Goal: Navigation & Orientation: Find specific page/section

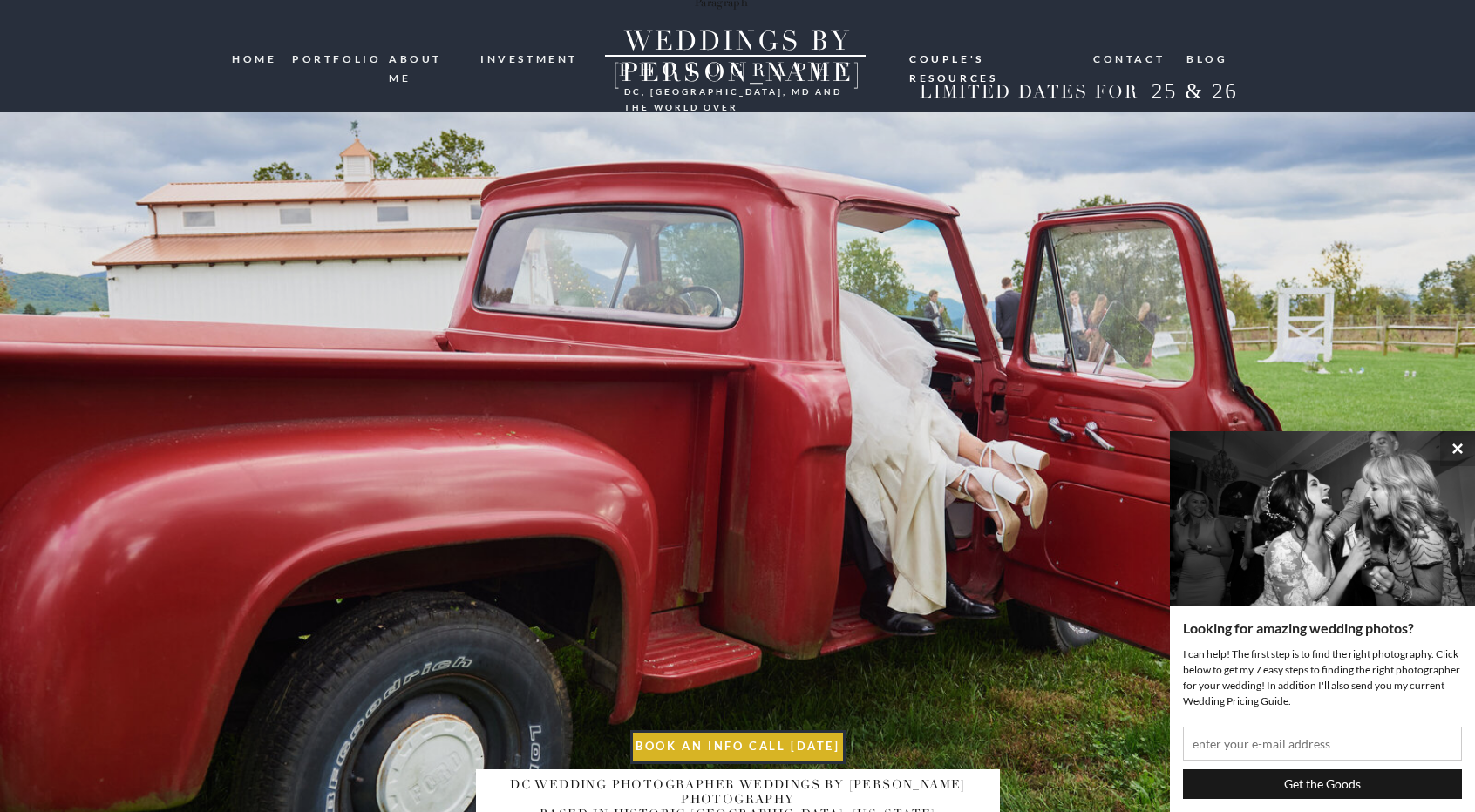
click at [335, 59] on nav "portfolio" at bounding box center [333, 57] width 83 height 16
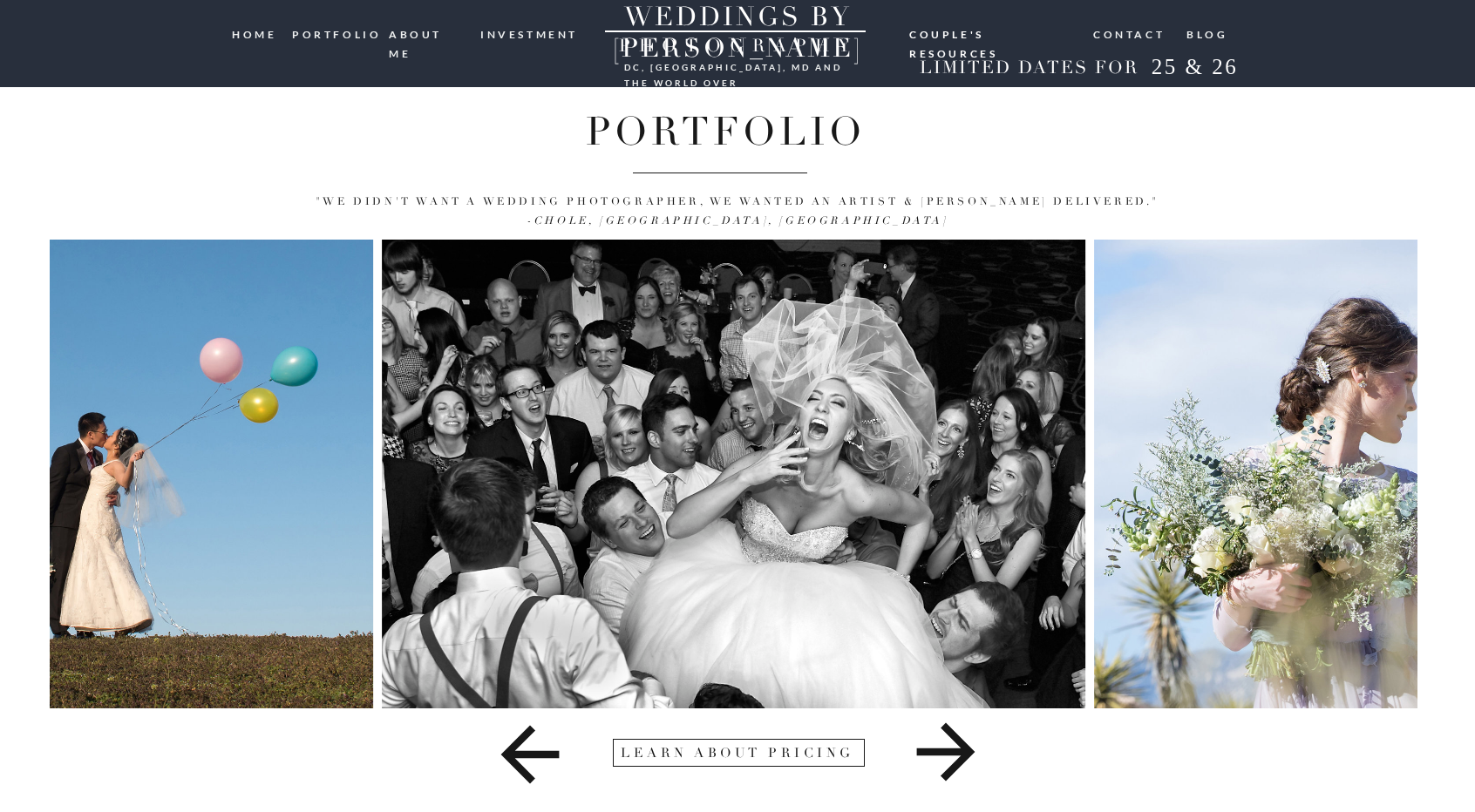
scroll to position [28, 0]
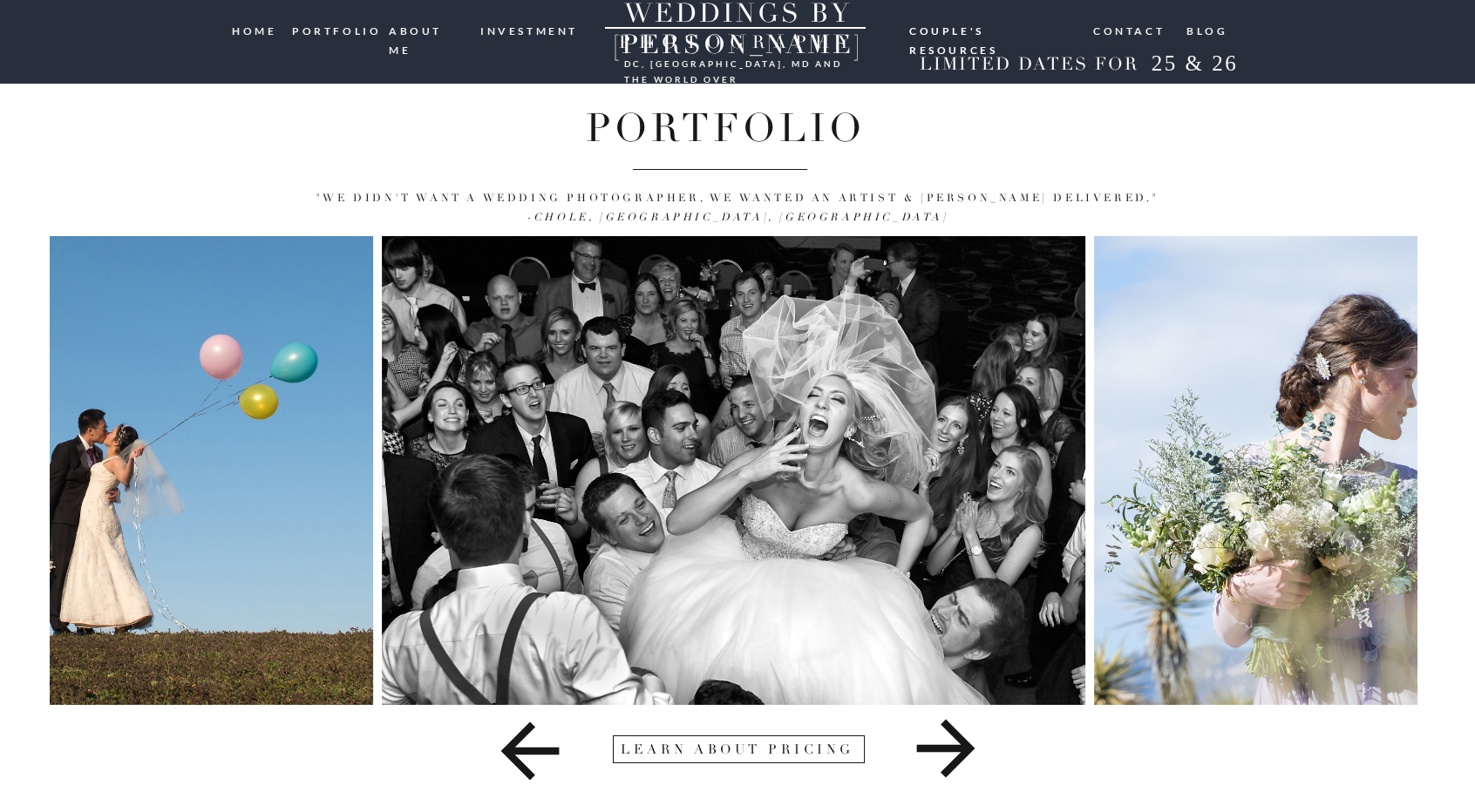
click at [961, 752] on icon at bounding box center [946, 748] width 521 height 87
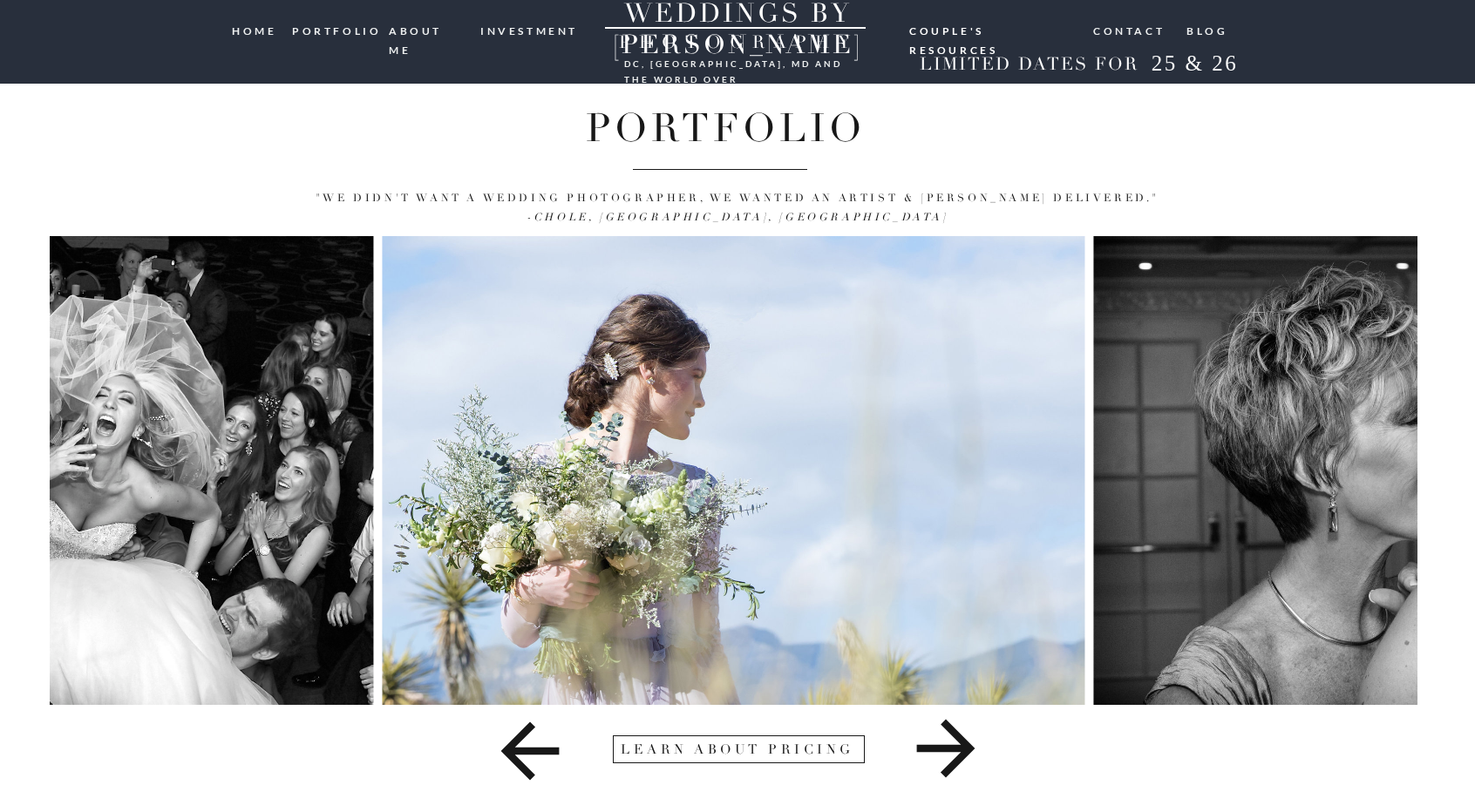
click at [964, 754] on icon at bounding box center [946, 748] width 58 height 58
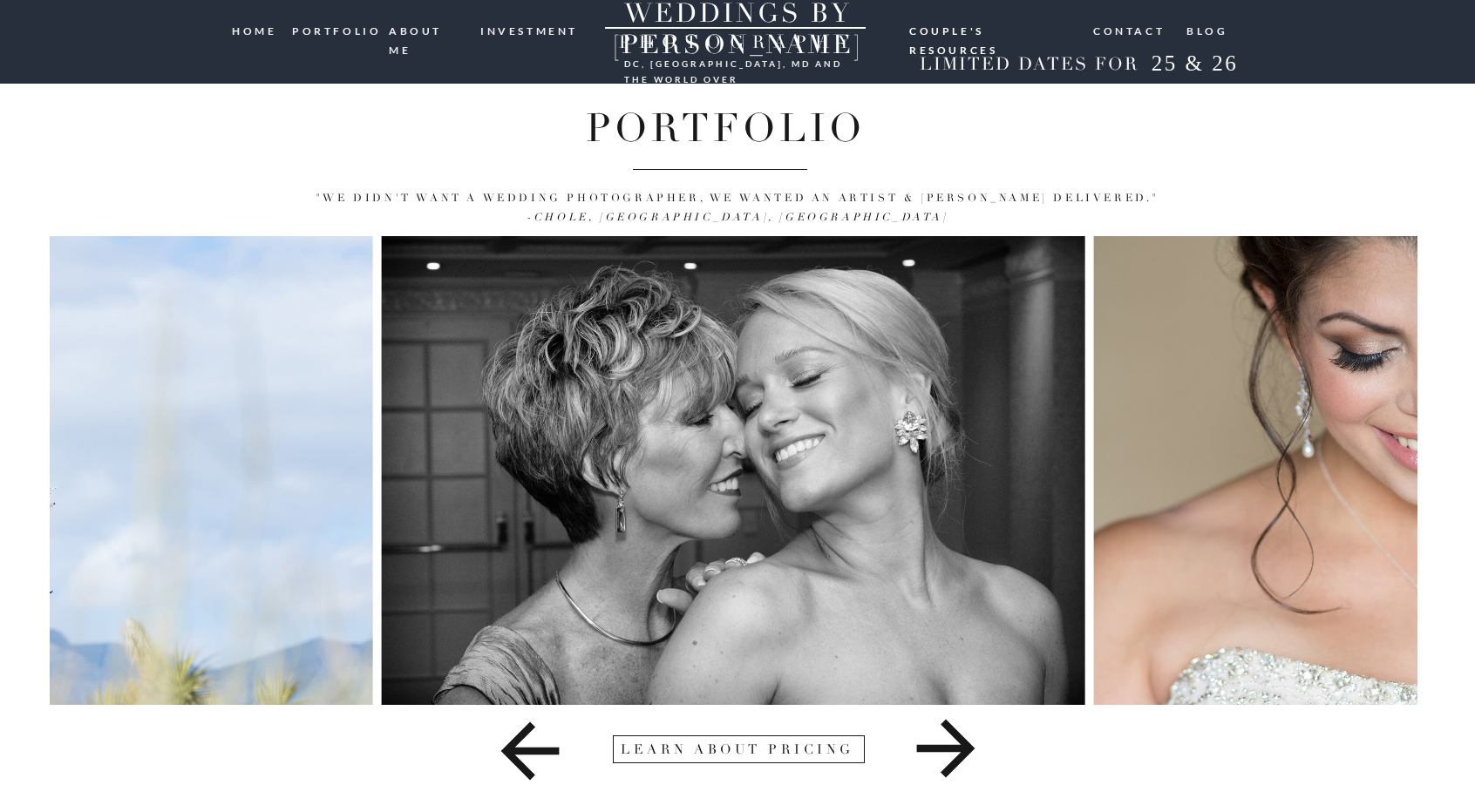
click at [965, 756] on icon at bounding box center [946, 748] width 58 height 58
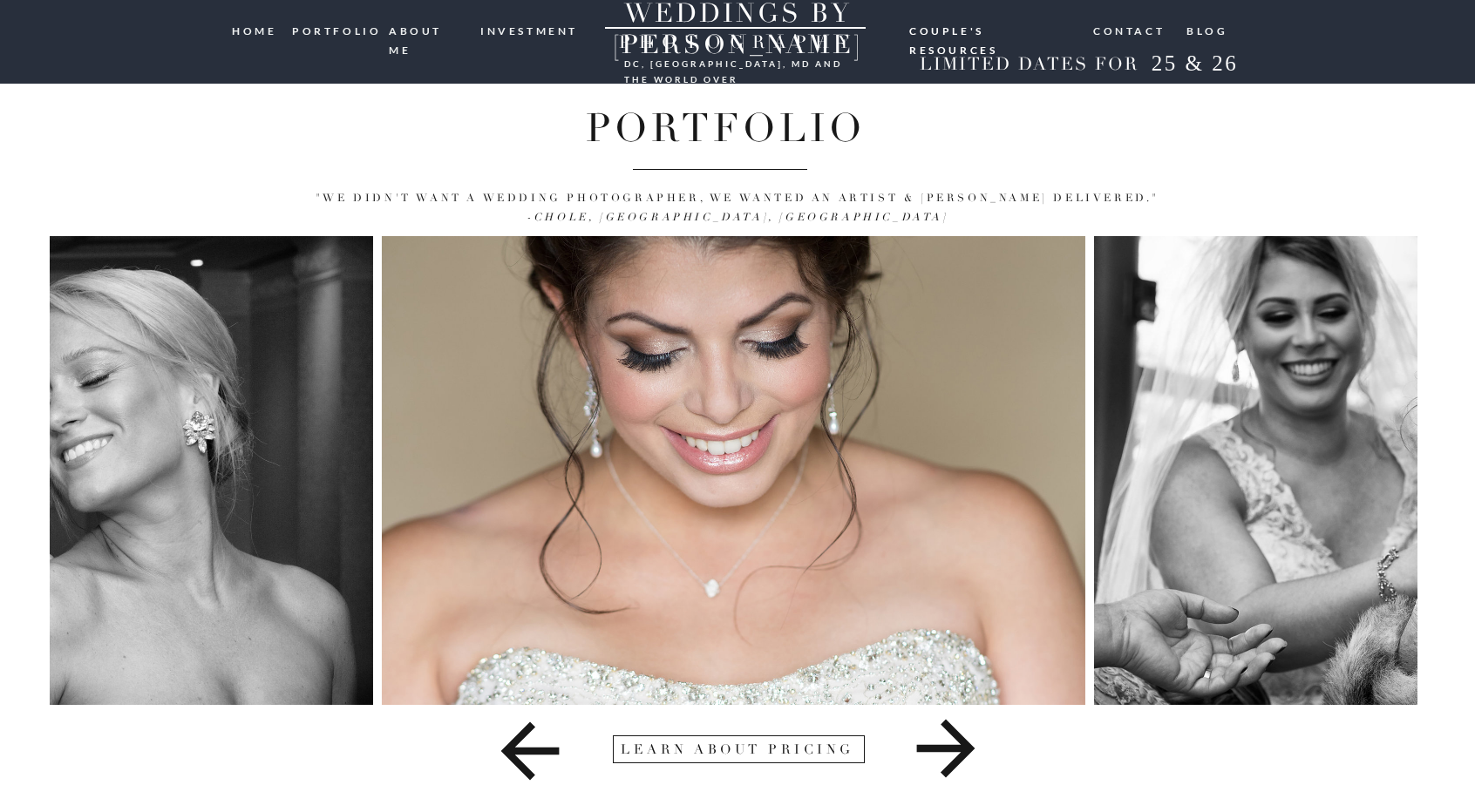
click at [966, 756] on icon at bounding box center [946, 748] width 58 height 58
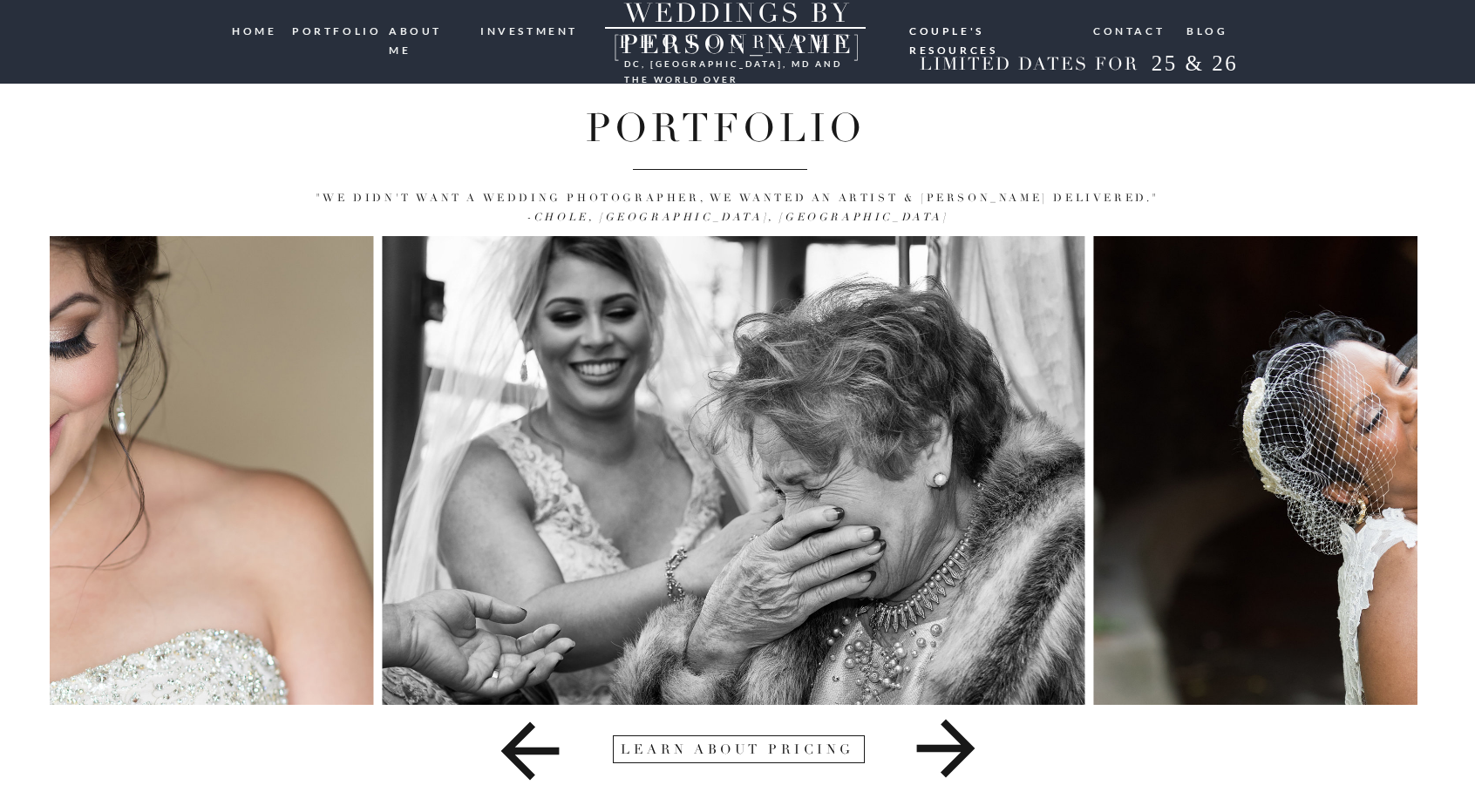
click at [966, 756] on icon at bounding box center [946, 748] width 58 height 58
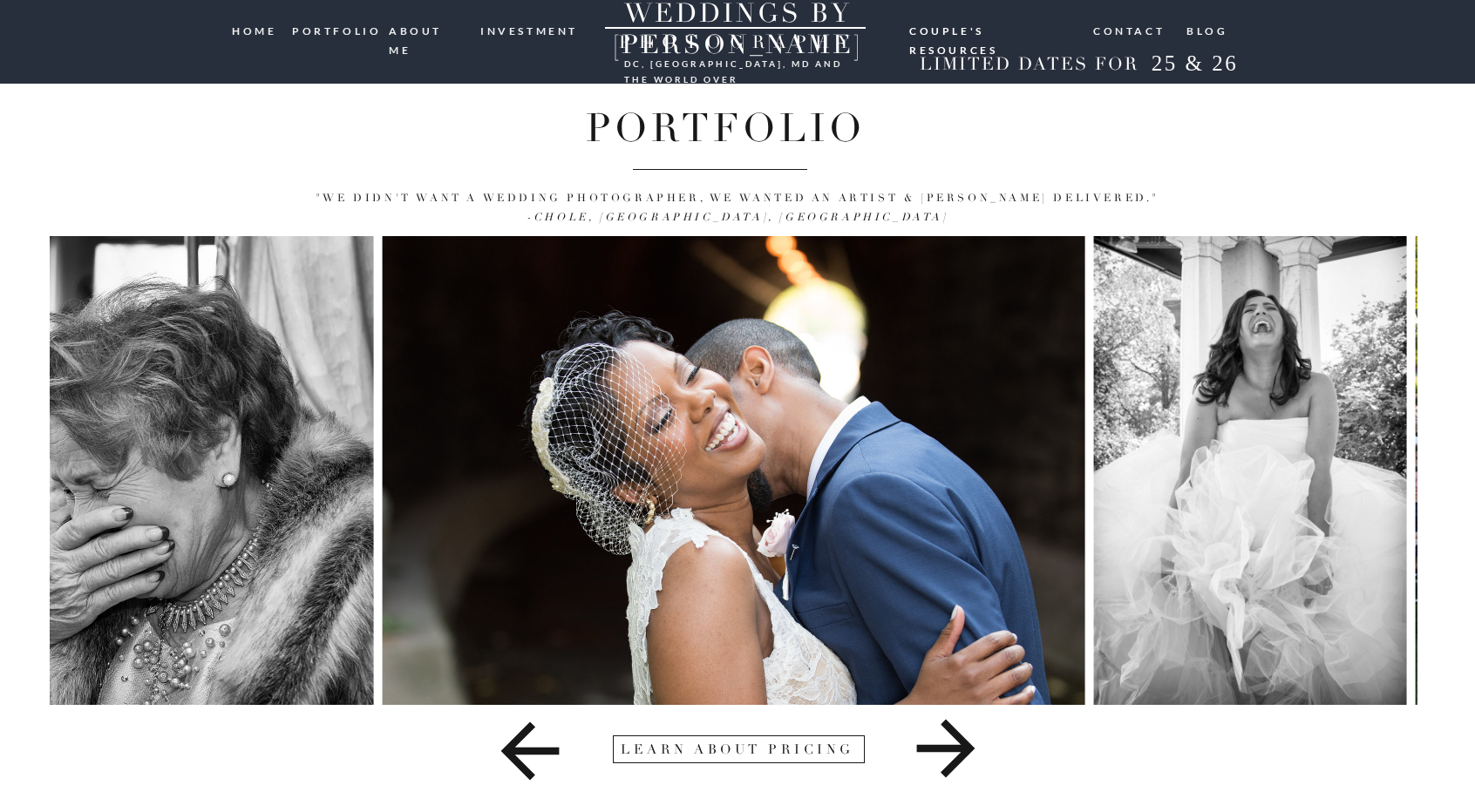
click at [967, 756] on icon at bounding box center [946, 748] width 521 height 87
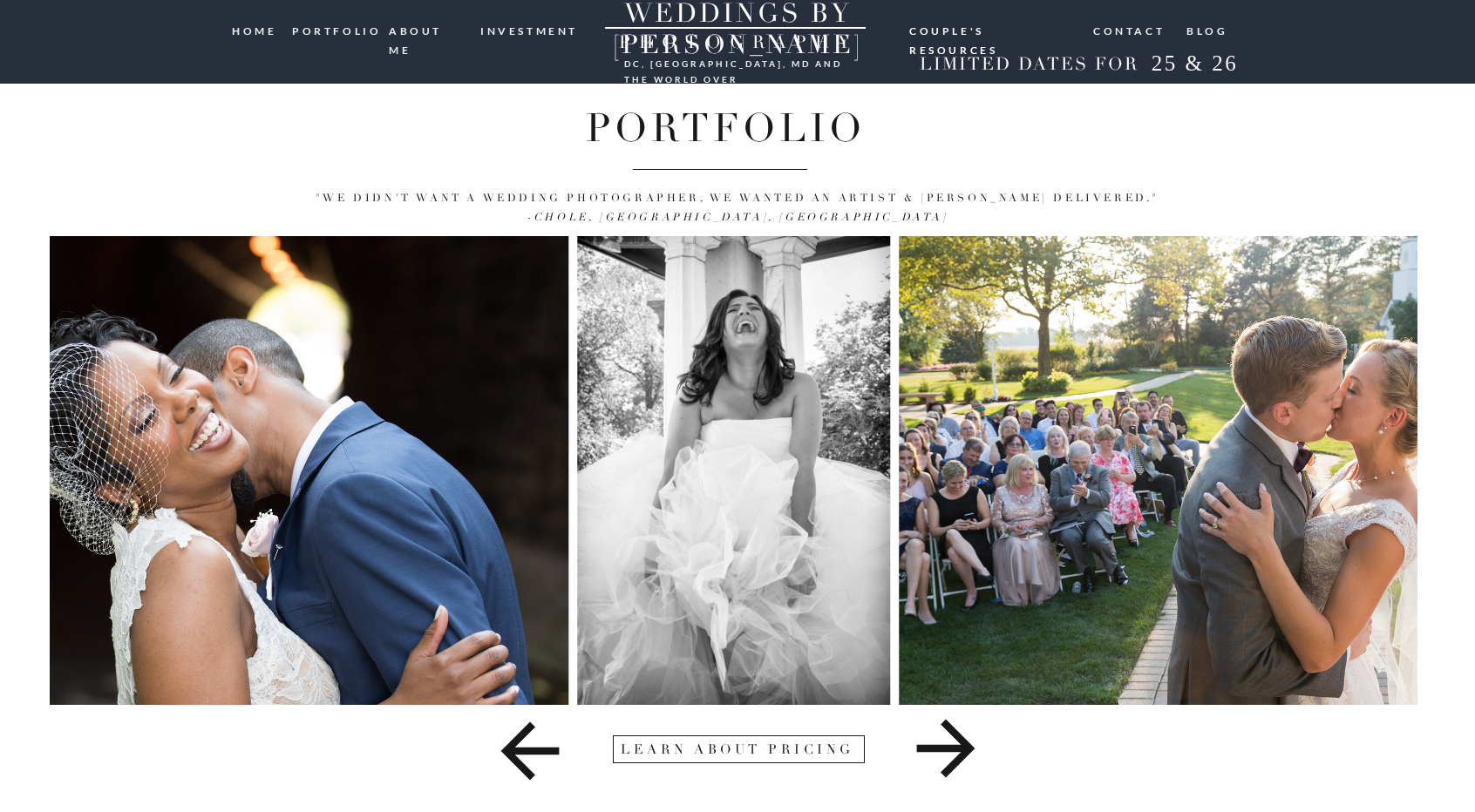
click at [967, 756] on icon at bounding box center [946, 748] width 521 height 87
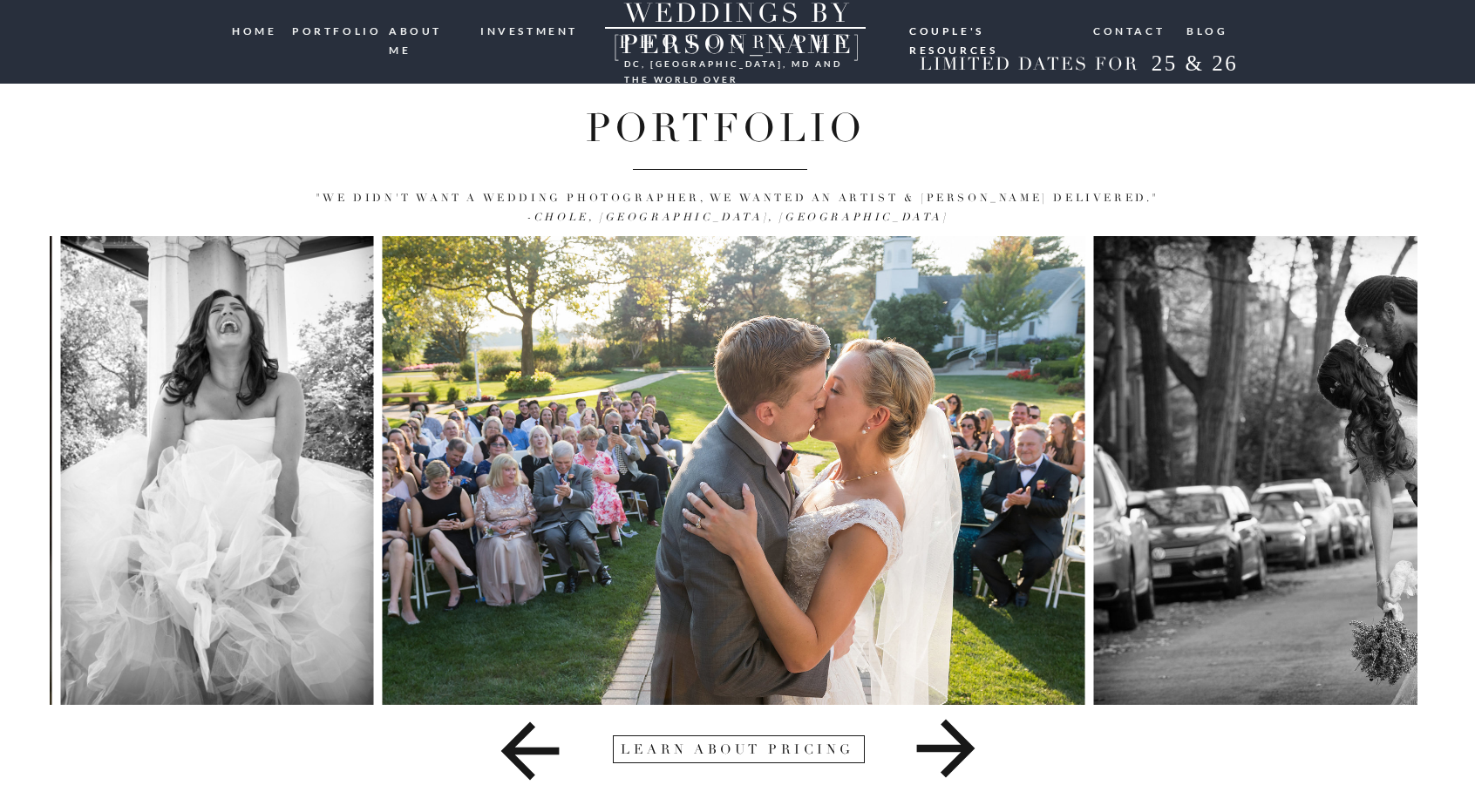
click at [967, 756] on icon at bounding box center [946, 748] width 521 height 87
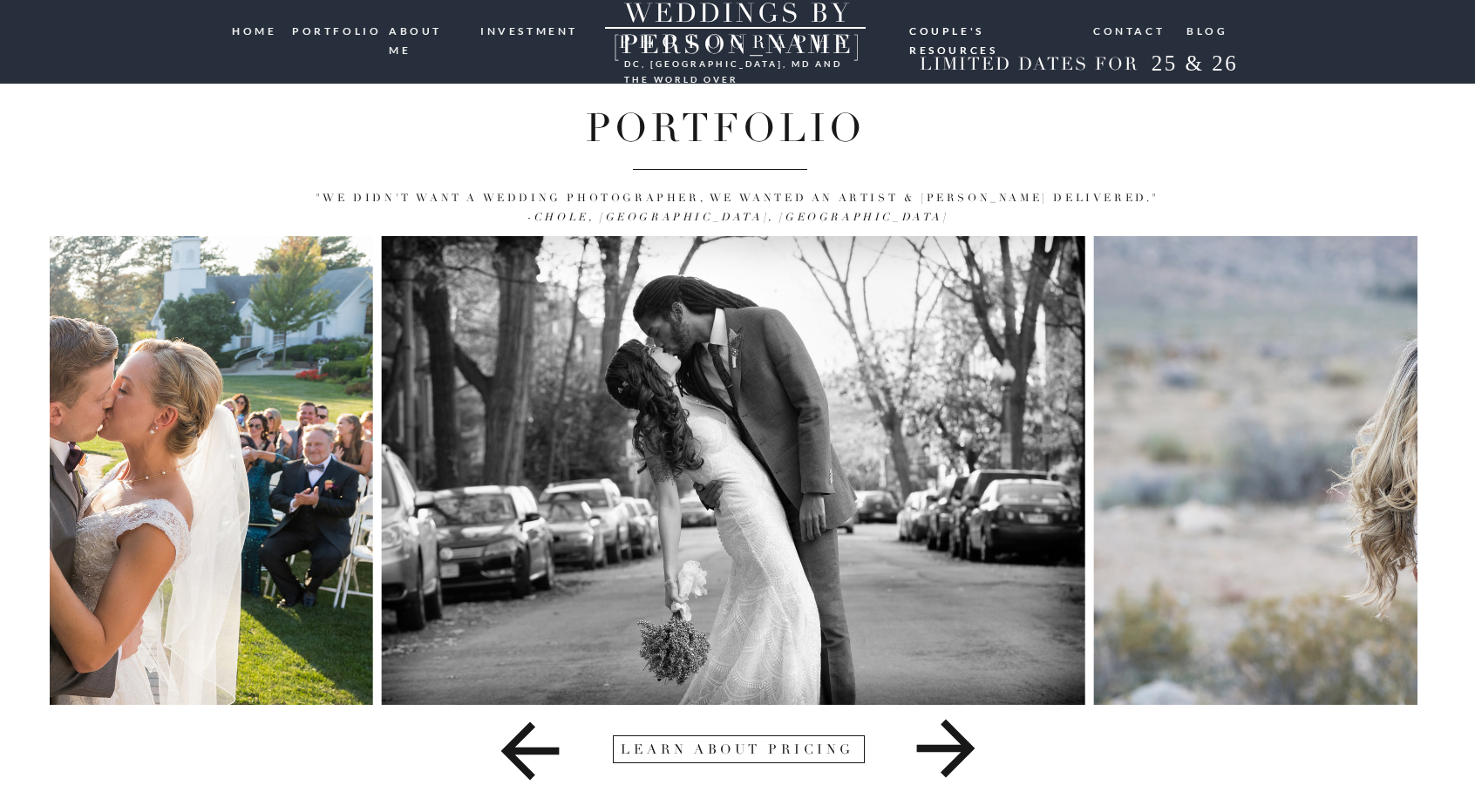
click at [965, 756] on icon at bounding box center [946, 748] width 58 height 58
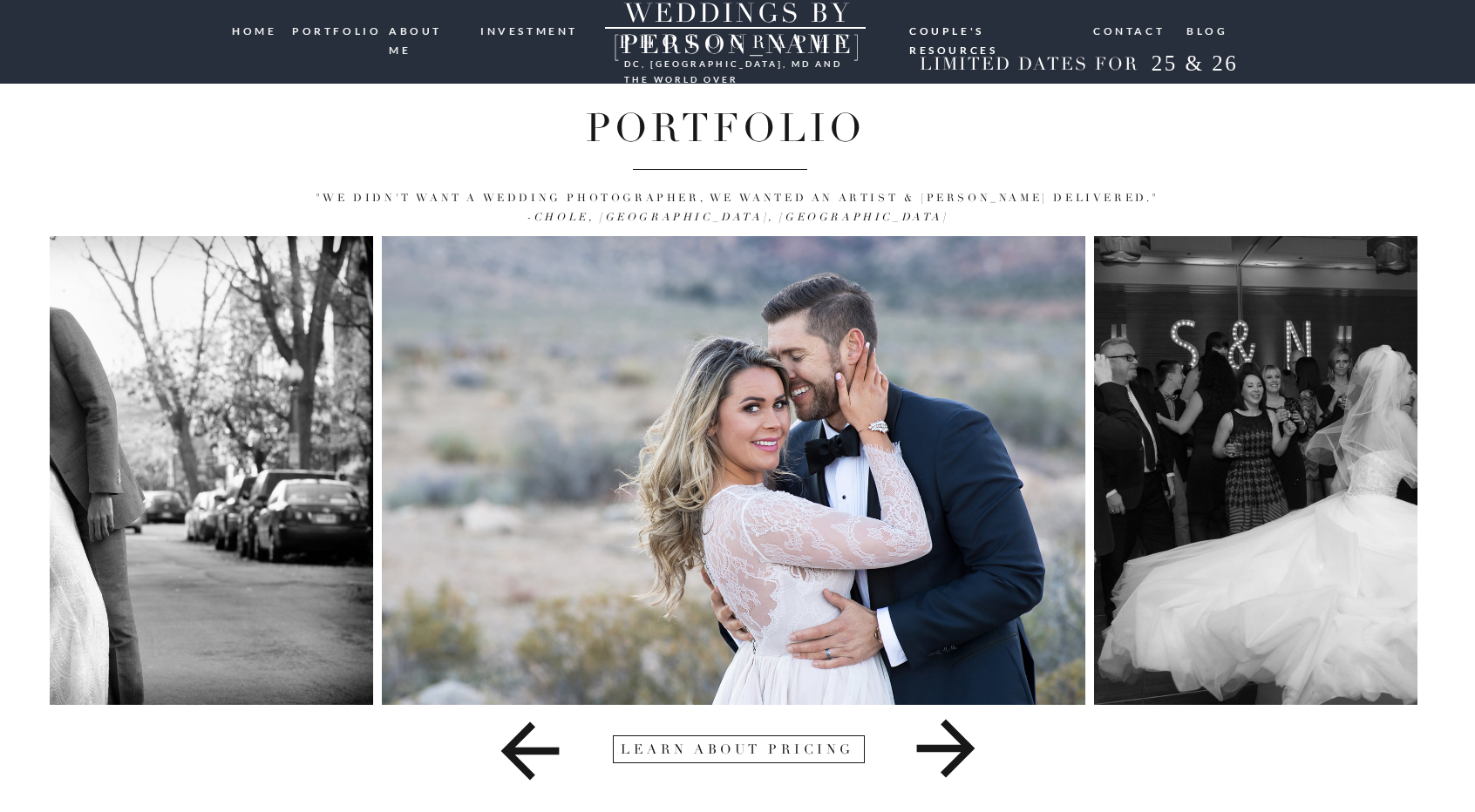
click at [965, 756] on icon at bounding box center [946, 748] width 58 height 58
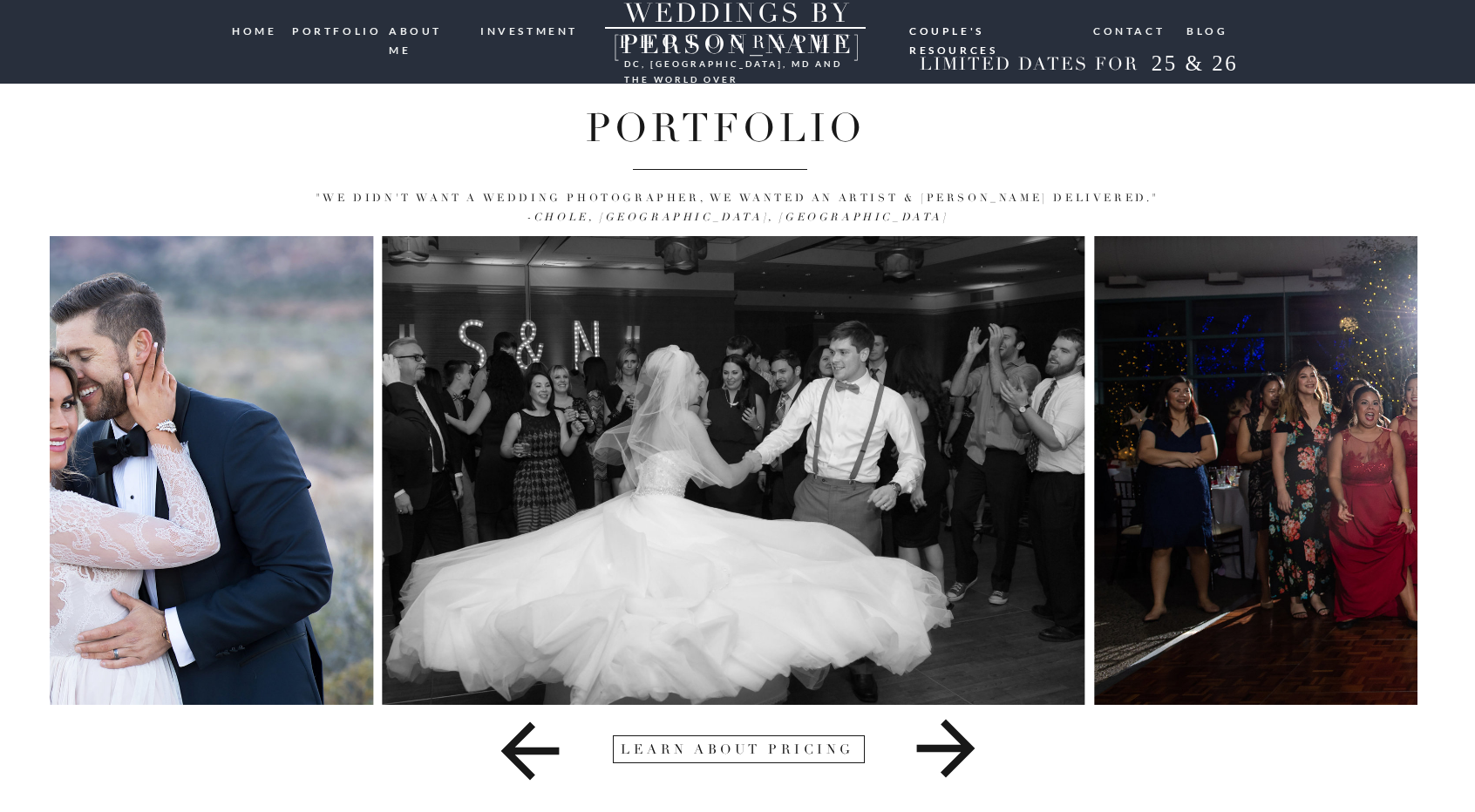
click at [965, 756] on icon at bounding box center [946, 748] width 58 height 58
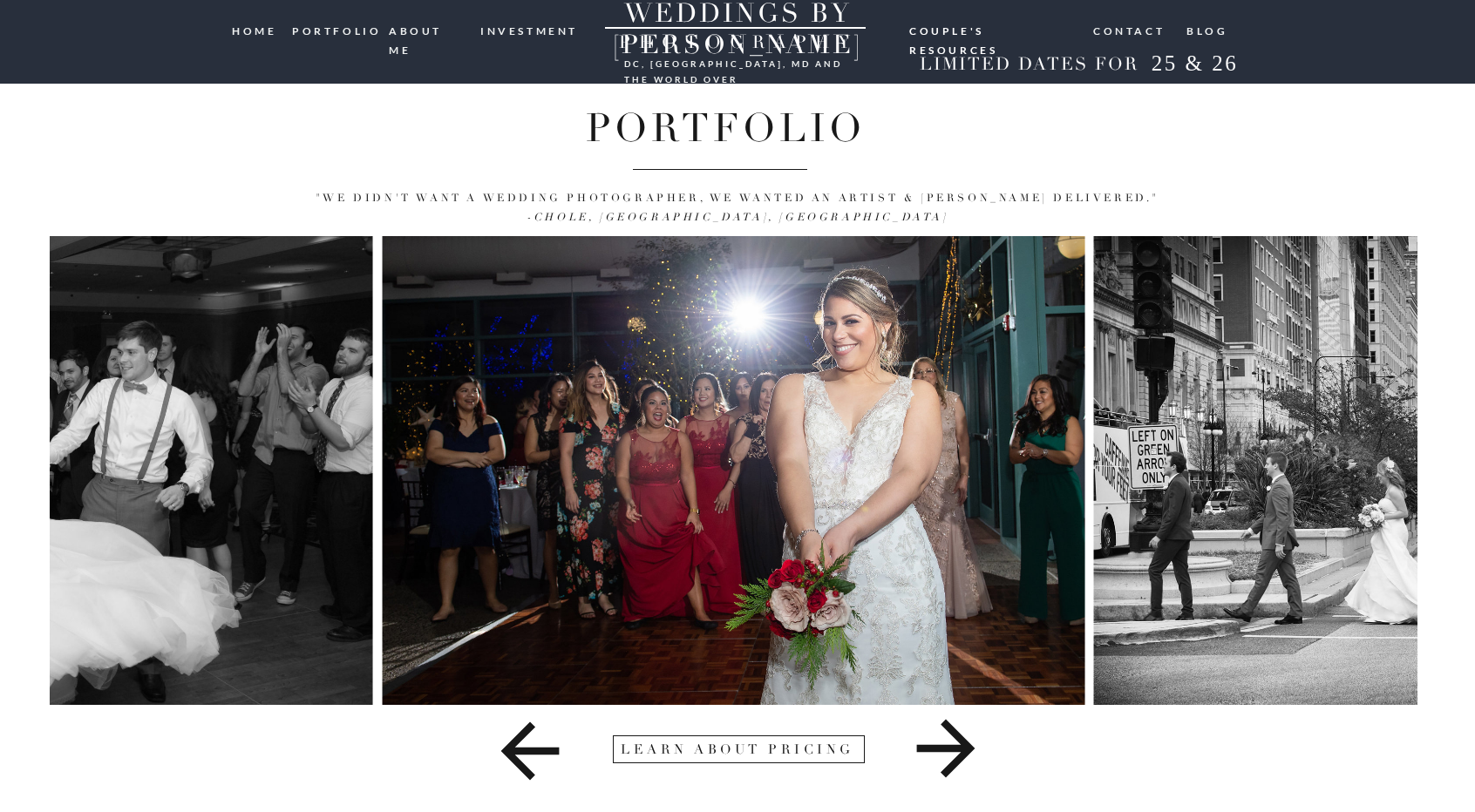
click at [965, 756] on icon at bounding box center [946, 748] width 58 height 58
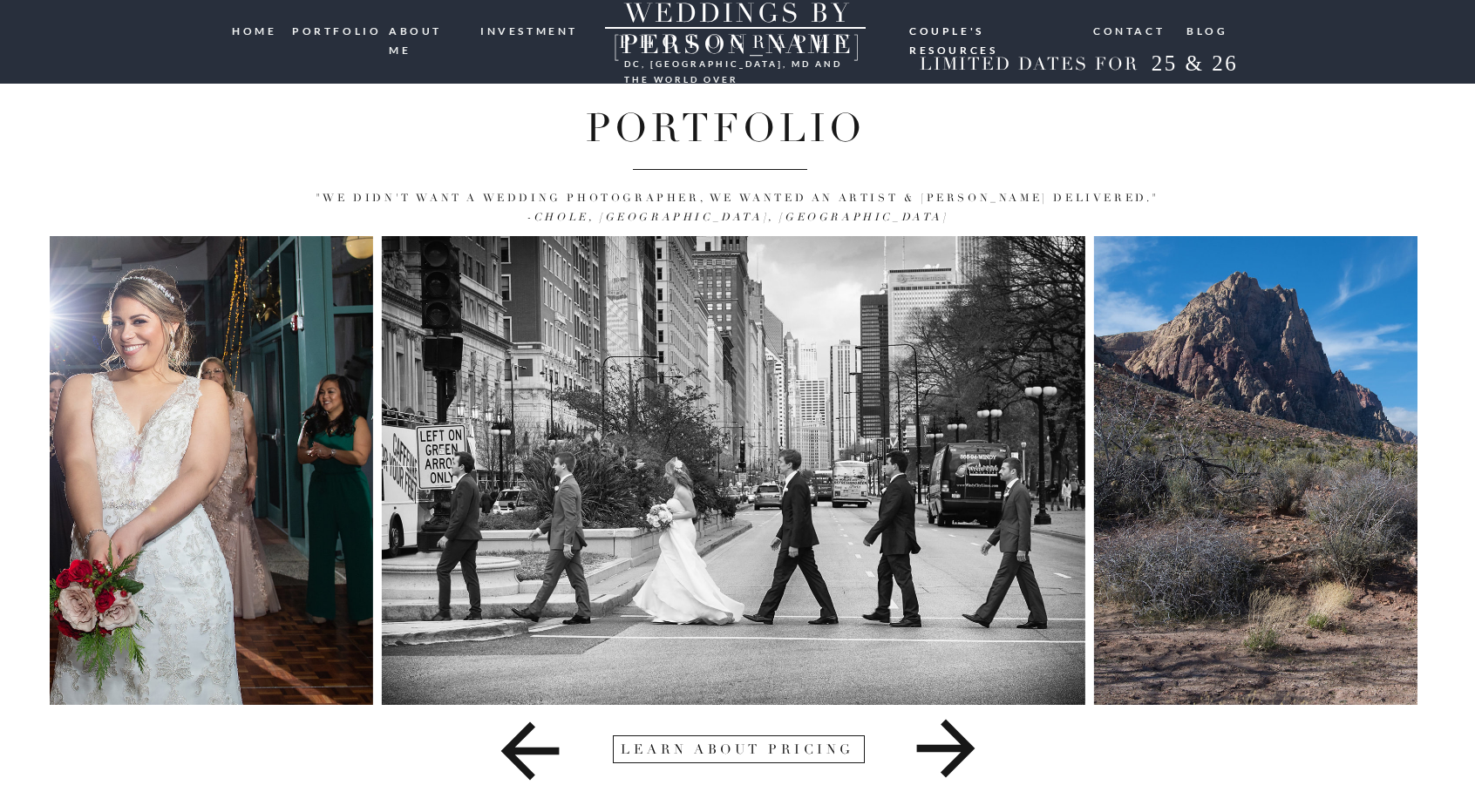
click at [965, 756] on icon at bounding box center [946, 748] width 58 height 58
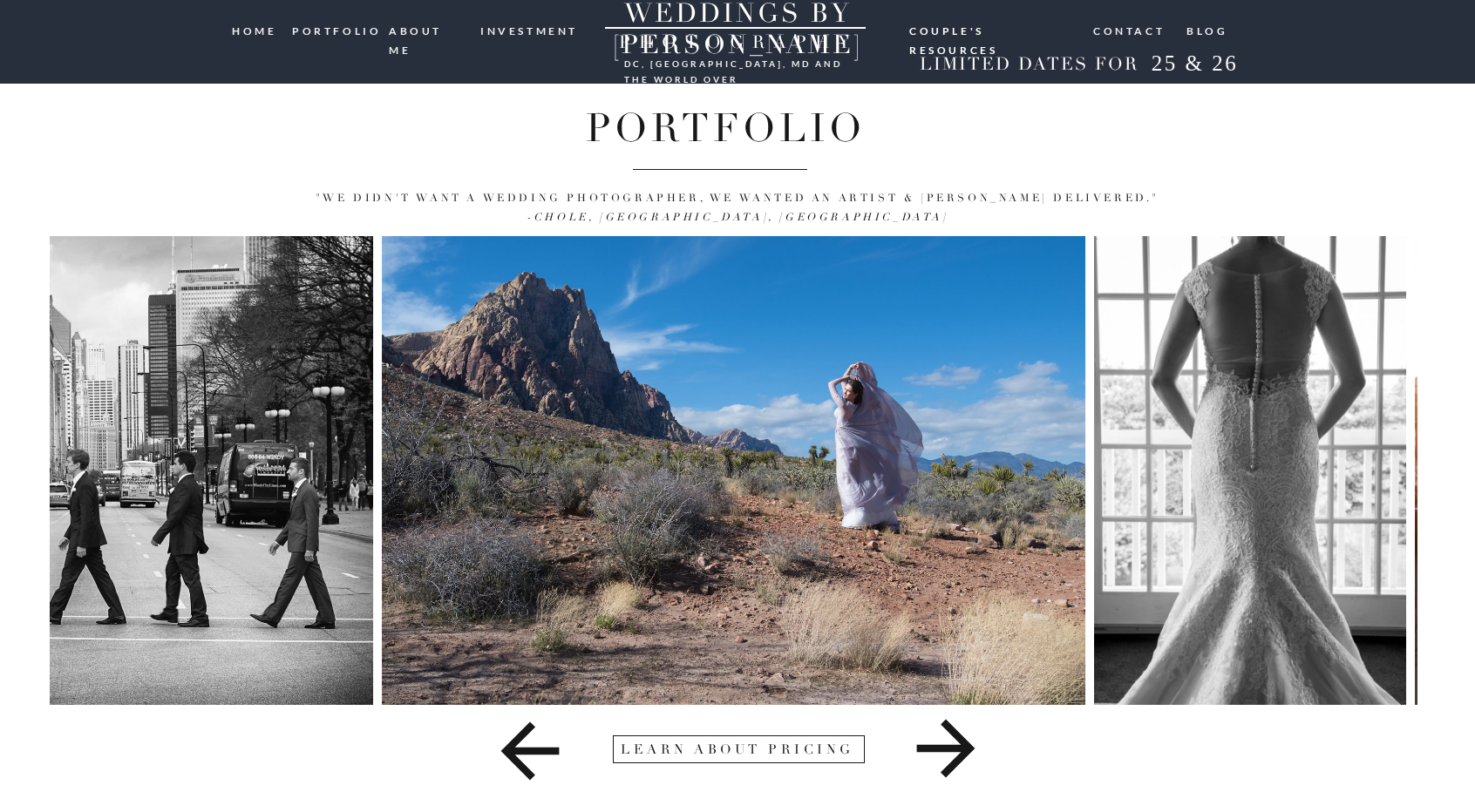
click at [965, 756] on icon at bounding box center [946, 748] width 58 height 58
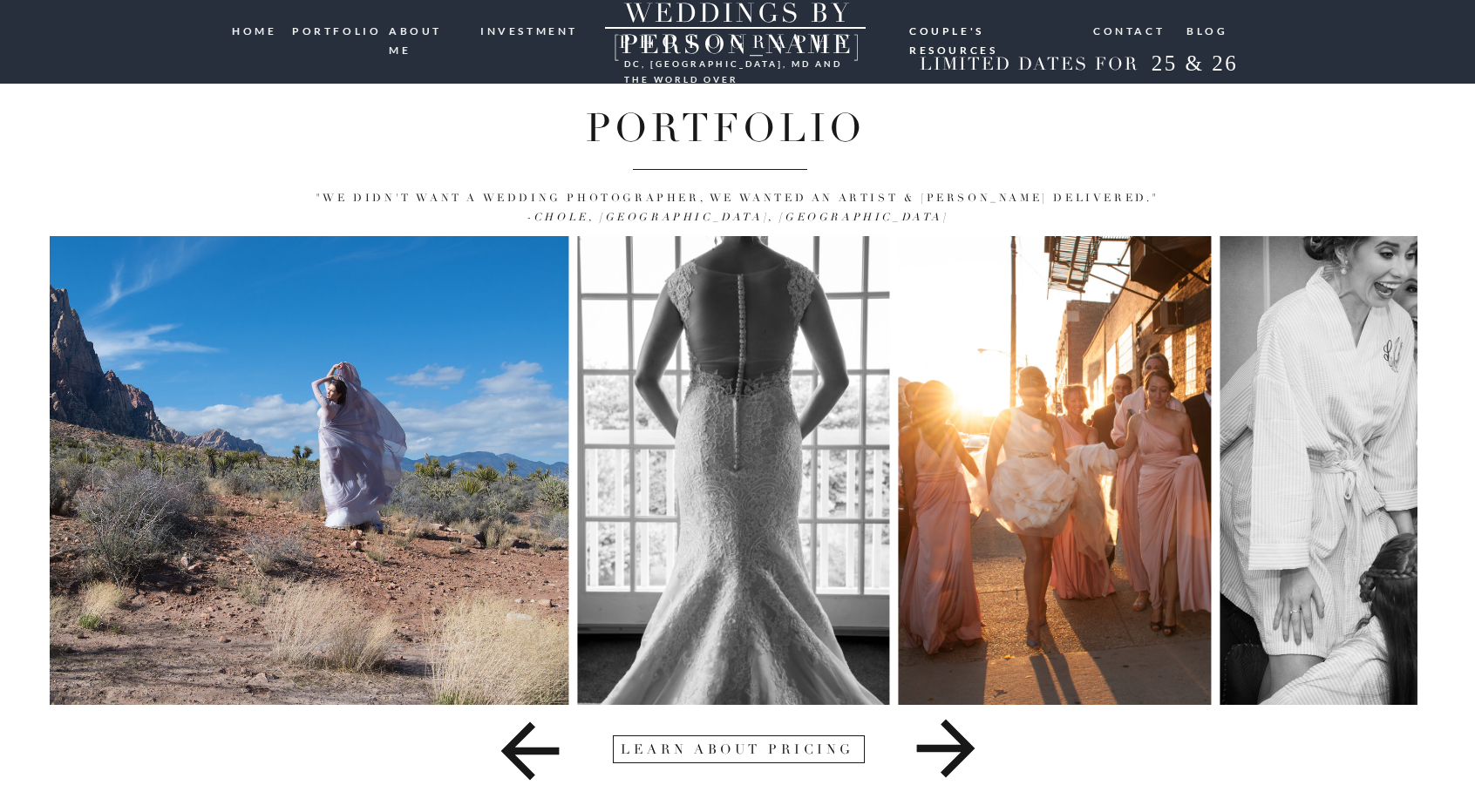
click at [965, 756] on icon at bounding box center [946, 748] width 58 height 58
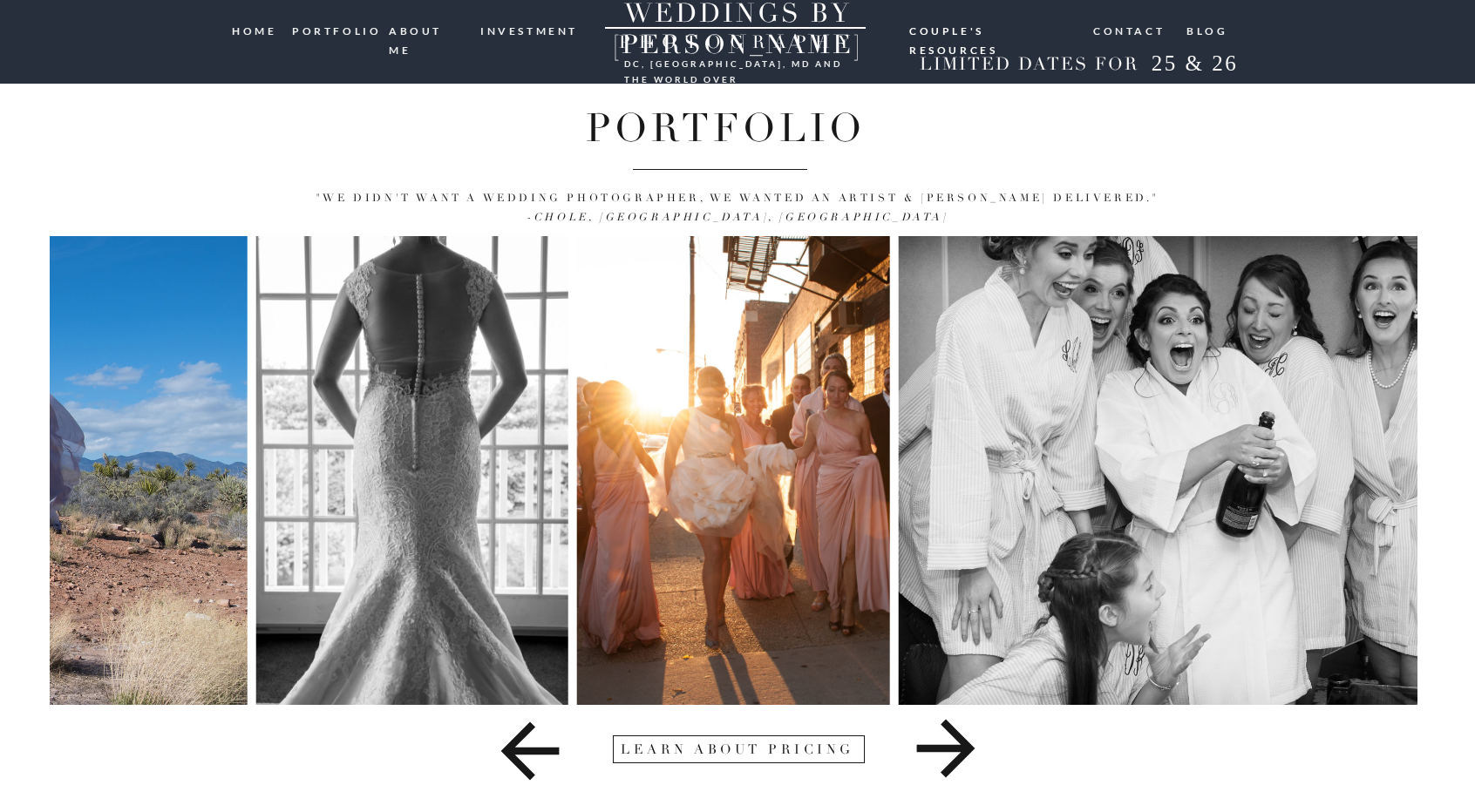
click at [965, 756] on icon at bounding box center [946, 748] width 58 height 58
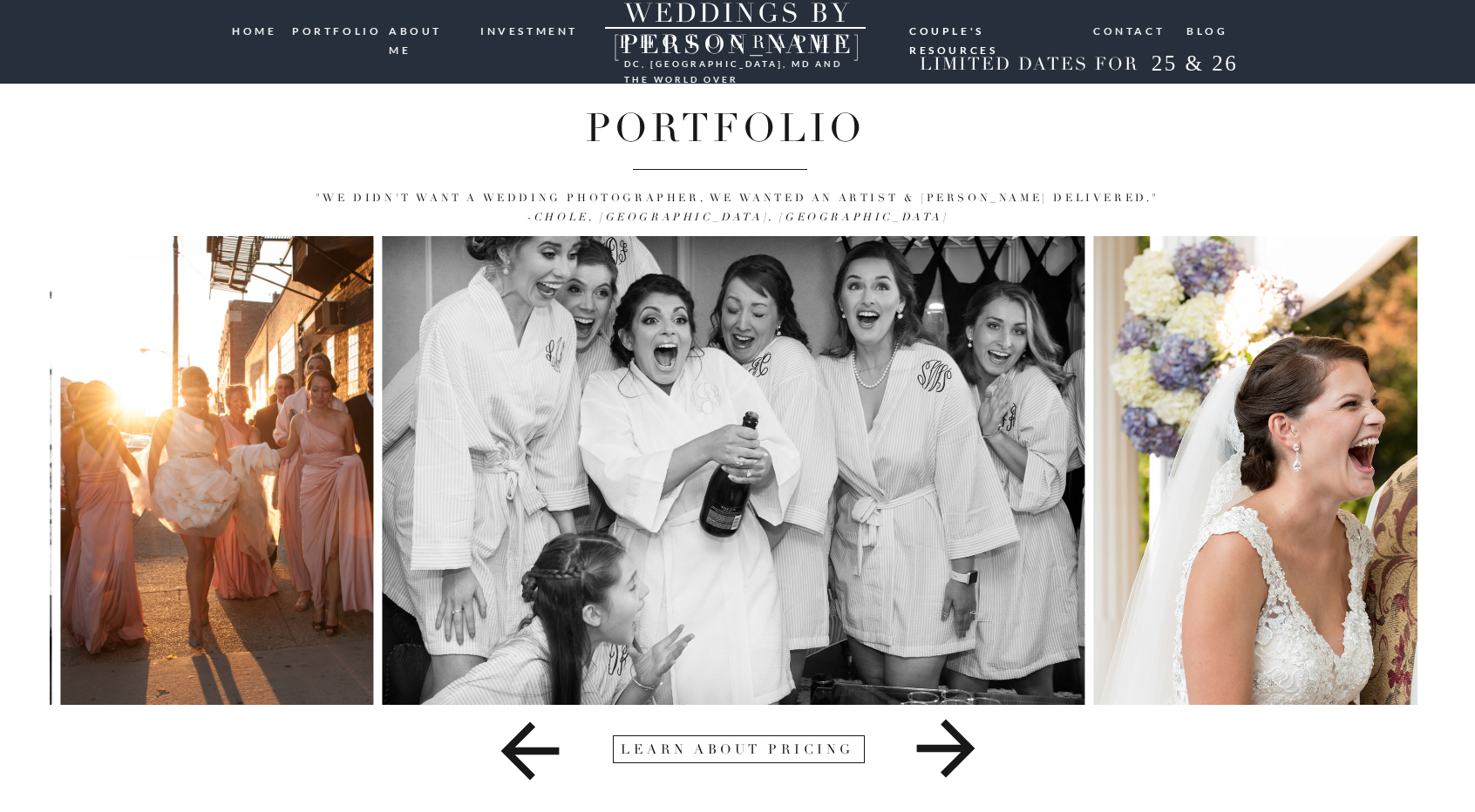
click at [965, 756] on icon at bounding box center [946, 748] width 58 height 58
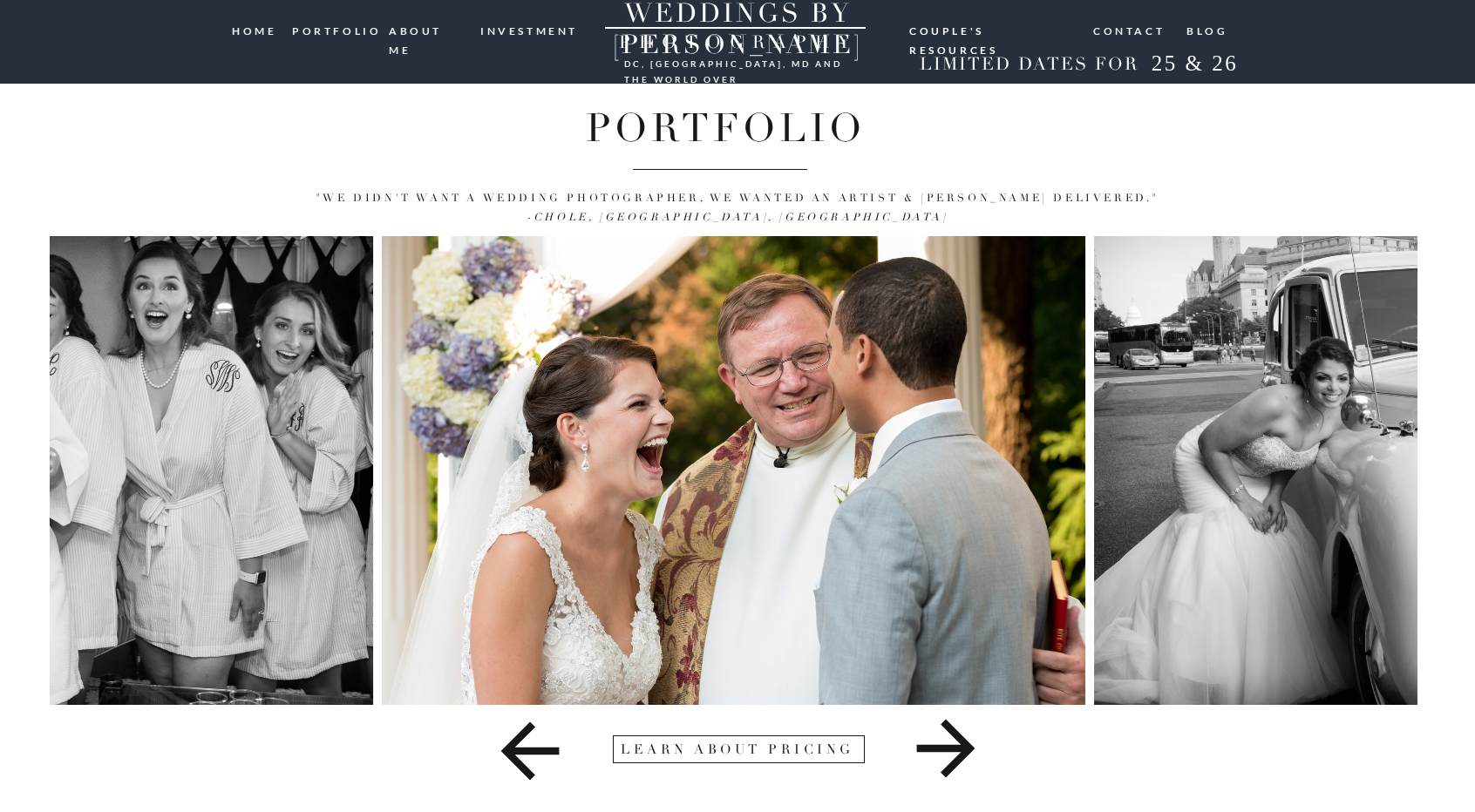
click at [956, 741] on icon at bounding box center [946, 748] width 521 height 87
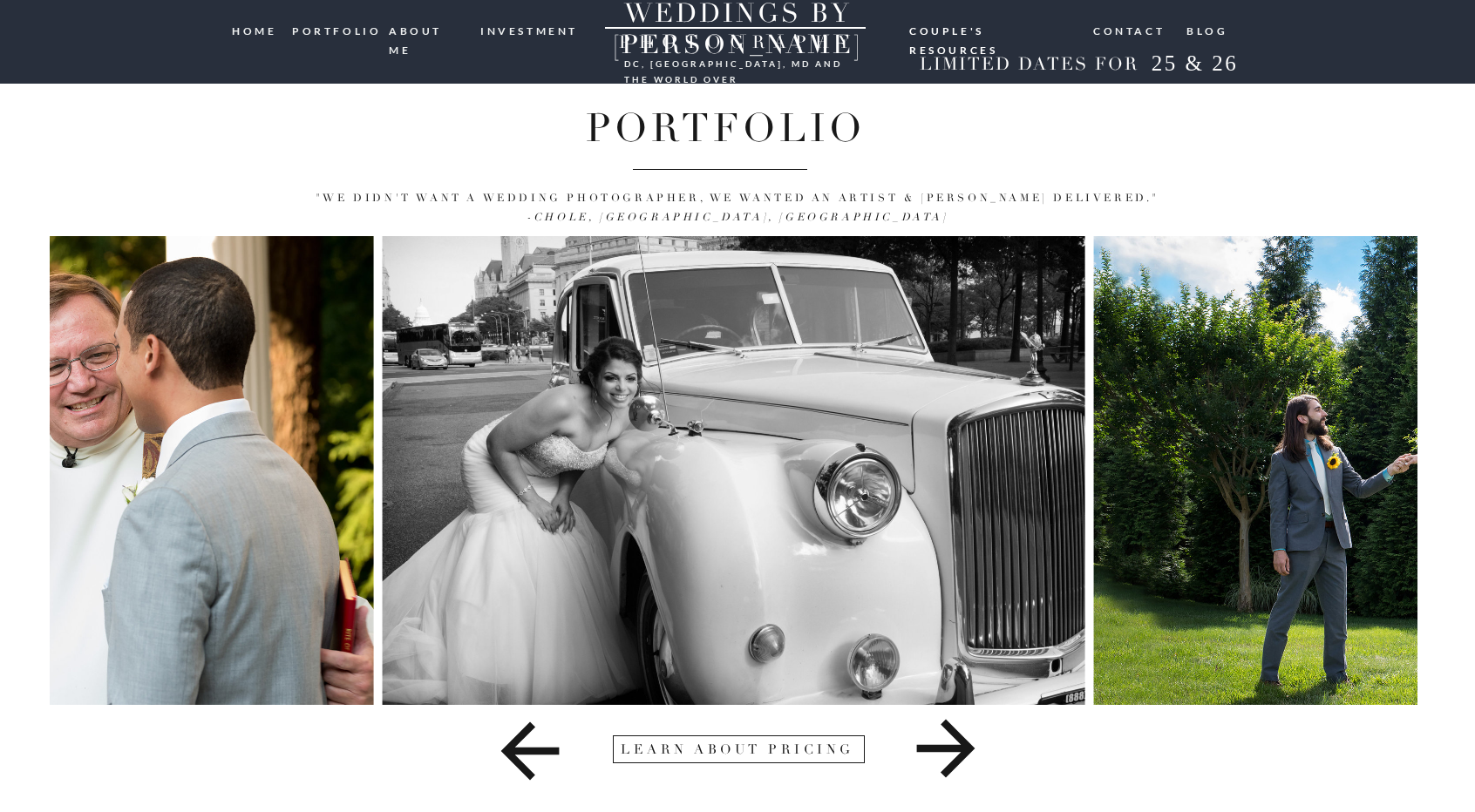
click at [945, 734] on icon at bounding box center [946, 748] width 521 height 87
